Goal: Task Accomplishment & Management: Manage account settings

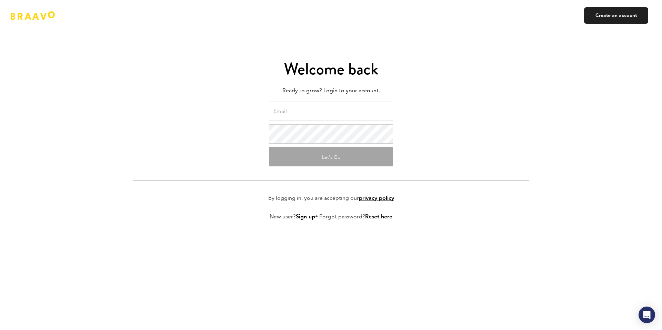
click at [303, 110] on input "email" at bounding box center [331, 111] width 124 height 19
type input "charles@sociaaal.com"
click at [329, 159] on button "Let's Go" at bounding box center [331, 156] width 124 height 19
click at [334, 117] on input "charles@sociaaal.com" at bounding box center [331, 111] width 124 height 19
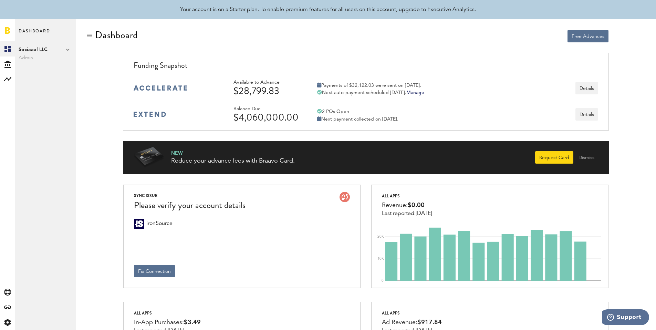
click at [37, 49] on span "Sociaaal LLC" at bounding box center [46, 49] width 54 height 8
click at [4, 63] on icon "Created with Sketch." at bounding box center [7, 64] width 7 height 7
click at [53, 73] on link "Daily Advance History" at bounding box center [45, 79] width 61 height 15
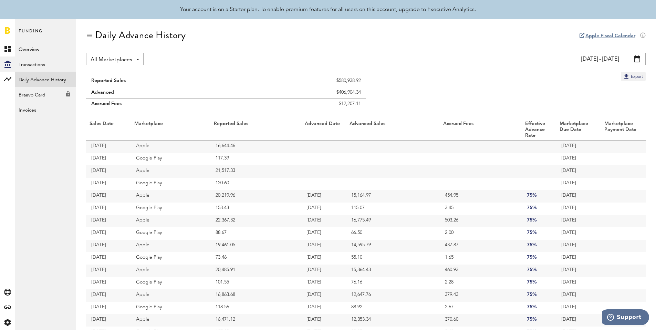
click at [637, 60] on span at bounding box center [637, 58] width 6 height 7
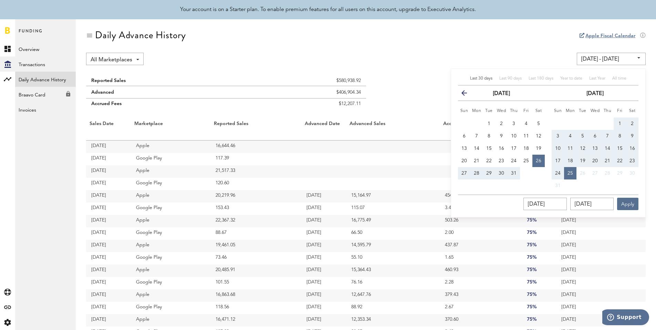
click at [637, 60] on input "[DATE] - [DATE]" at bounding box center [611, 59] width 69 height 12
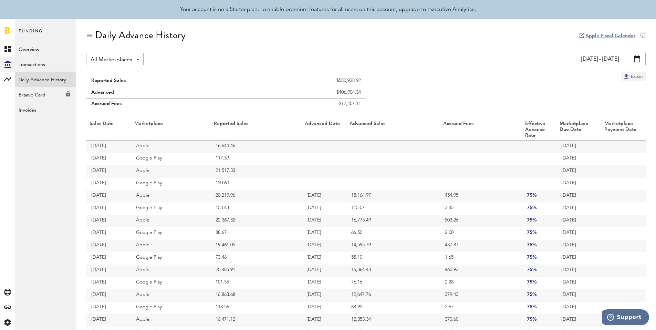
click at [631, 77] on button "Export" at bounding box center [633, 76] width 25 height 9
